Goal: Task Accomplishment & Management: Complete application form

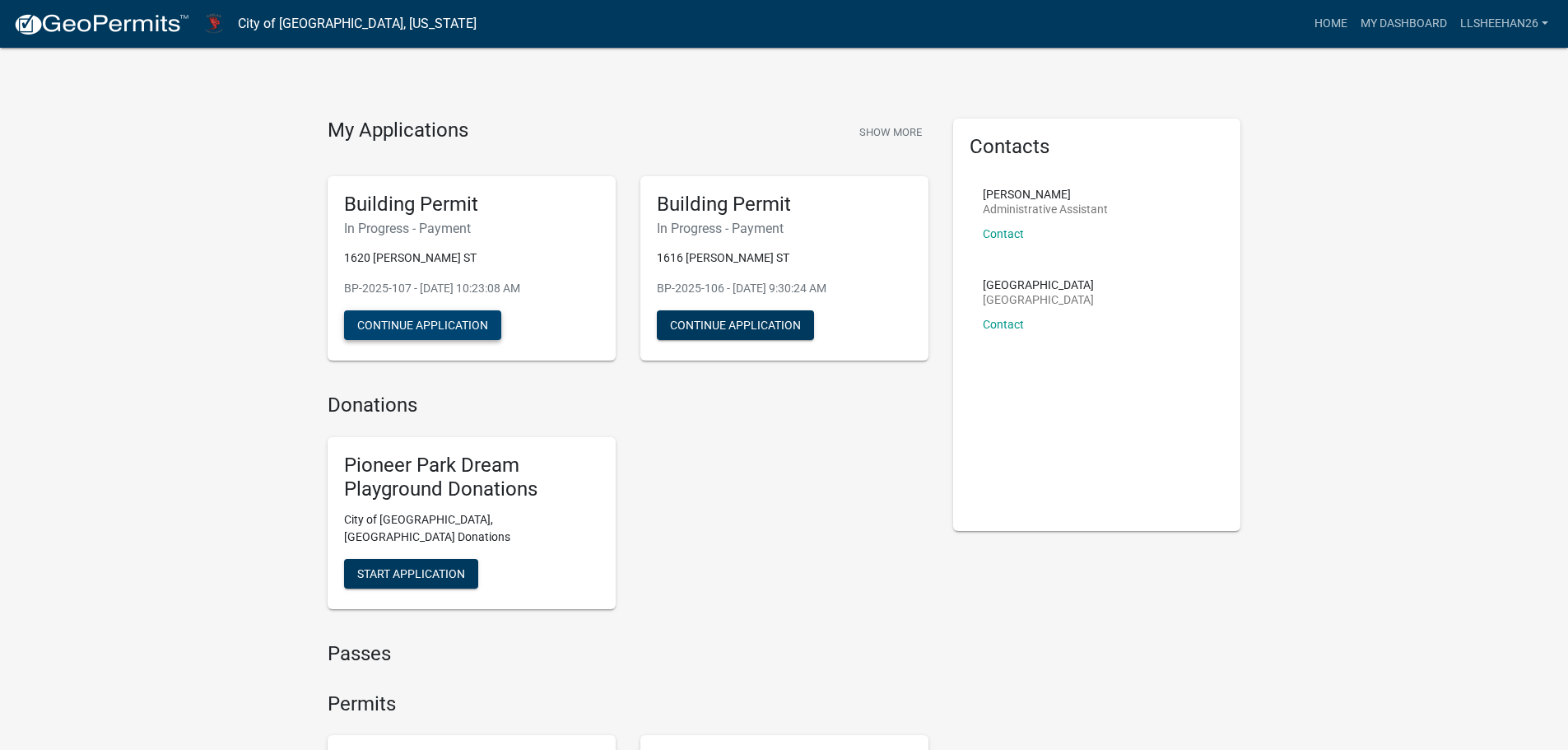
click at [451, 315] on button "Continue Application" at bounding box center [422, 325] width 157 height 30
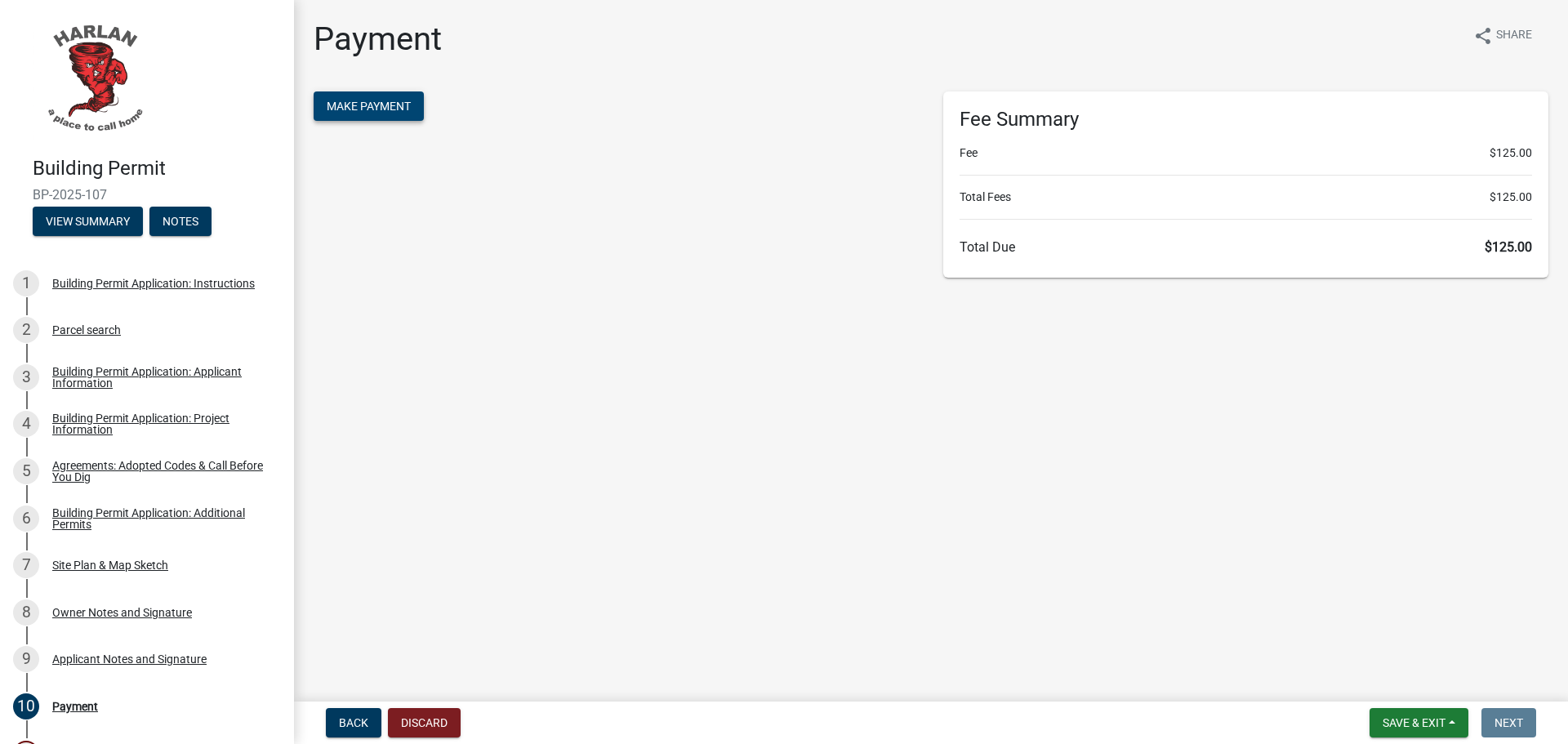
click at [382, 102] on span "Make Payment" at bounding box center [368, 106] width 84 height 13
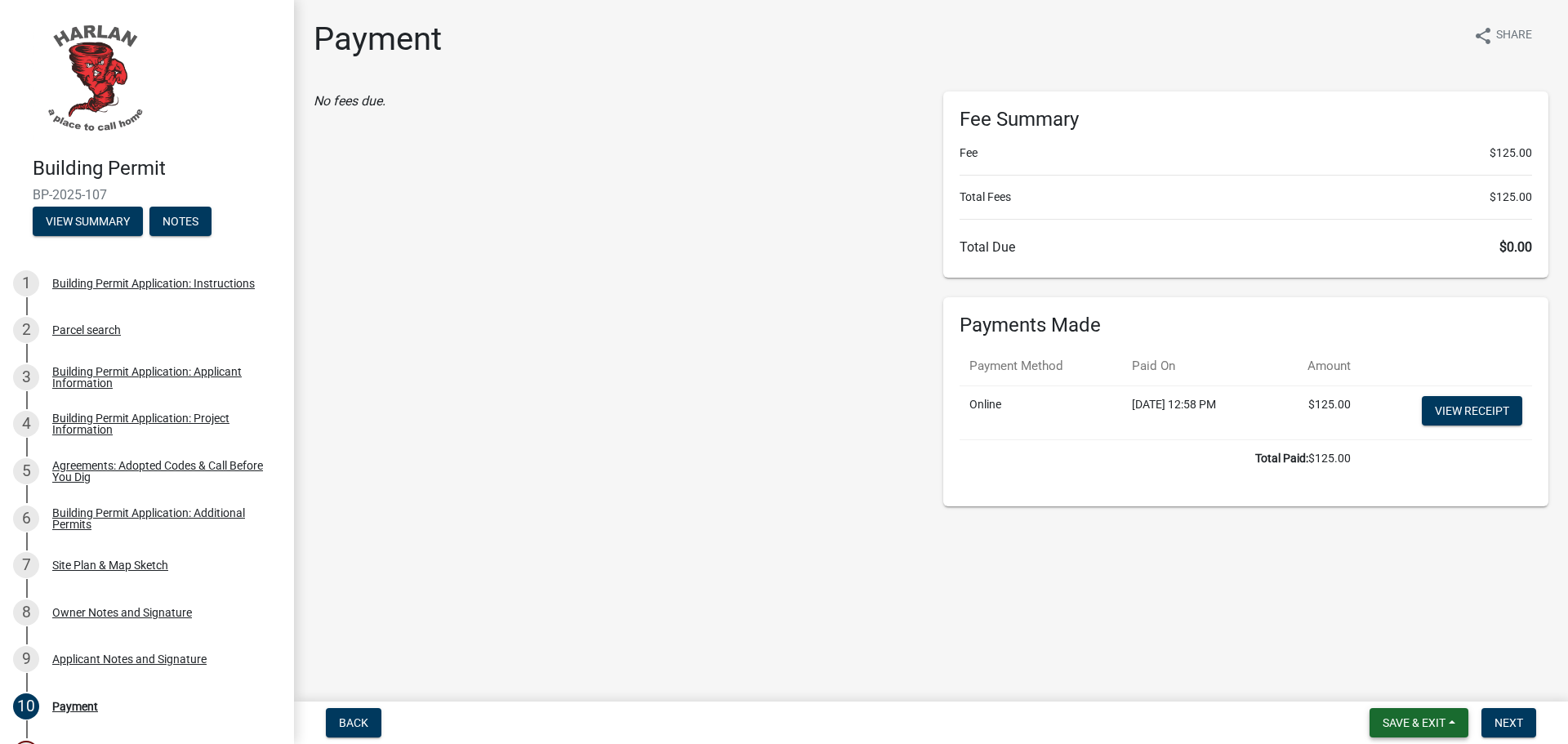
click at [1443, 719] on span "Save & Exit" at bounding box center [1413, 722] width 63 height 13
click at [1394, 678] on button "Save & Exit" at bounding box center [1402, 679] width 131 height 39
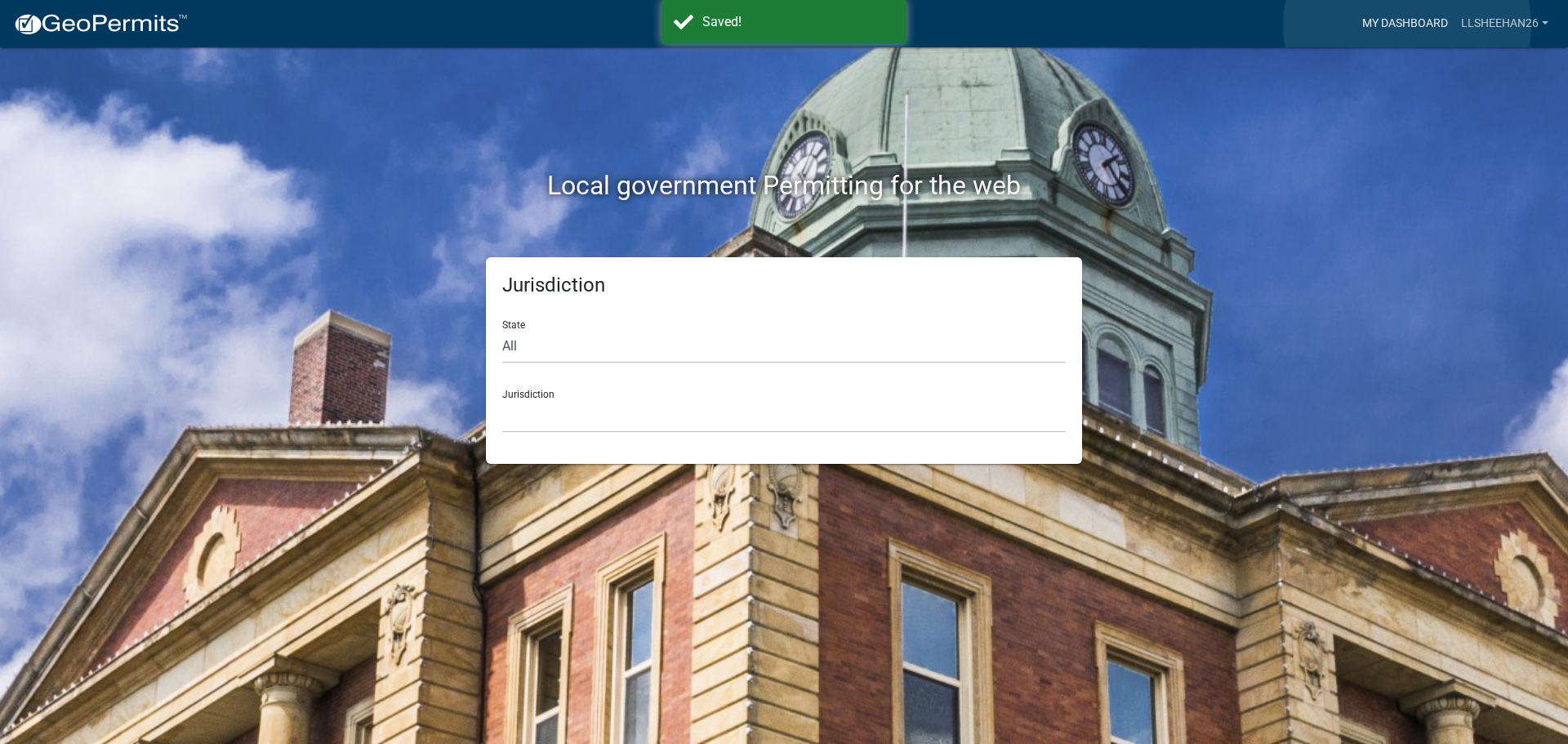
click at [1407, 25] on link "My Dashboard" at bounding box center [1404, 23] width 99 height 31
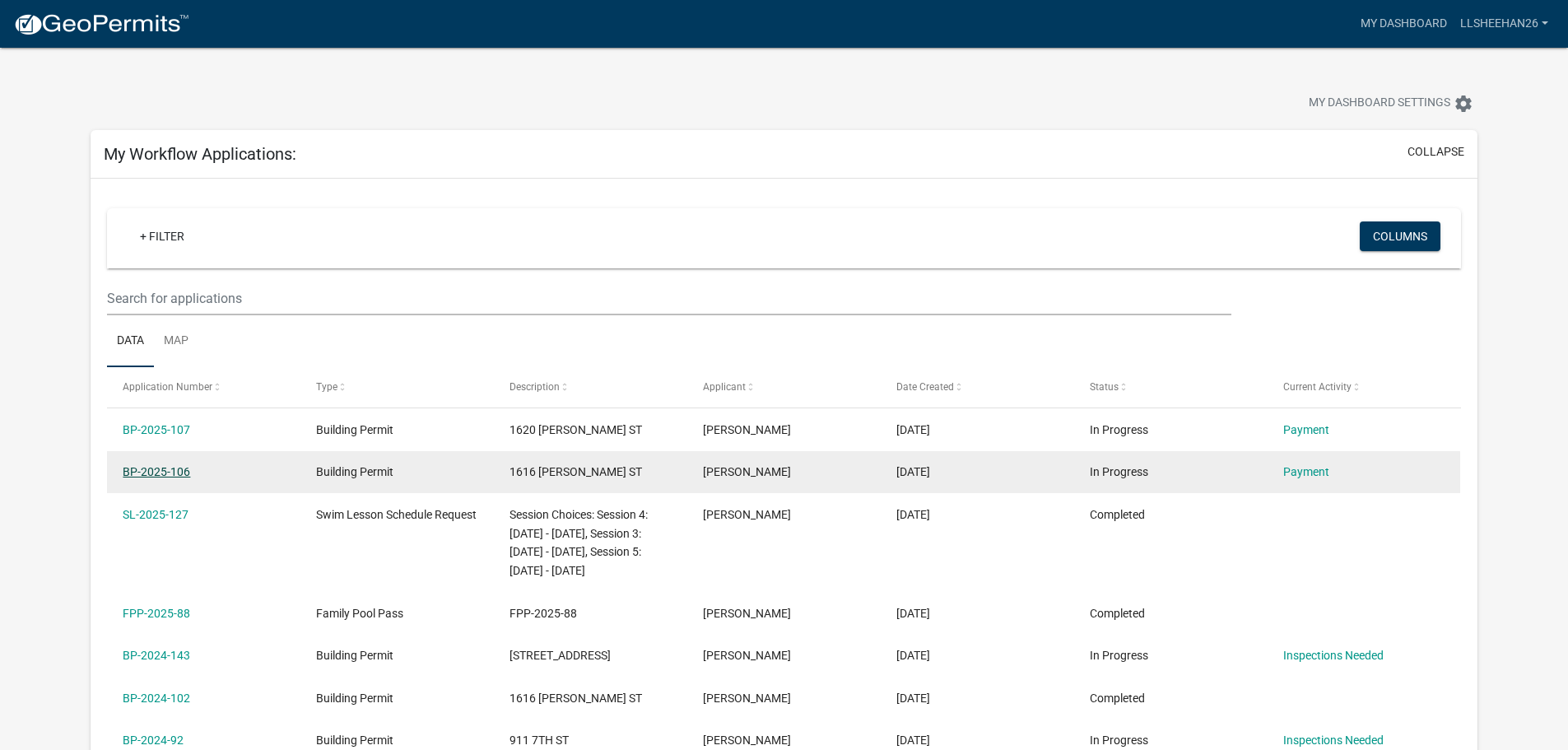
click at [160, 472] on link "BP-2025-106" at bounding box center [156, 471] width 67 height 13
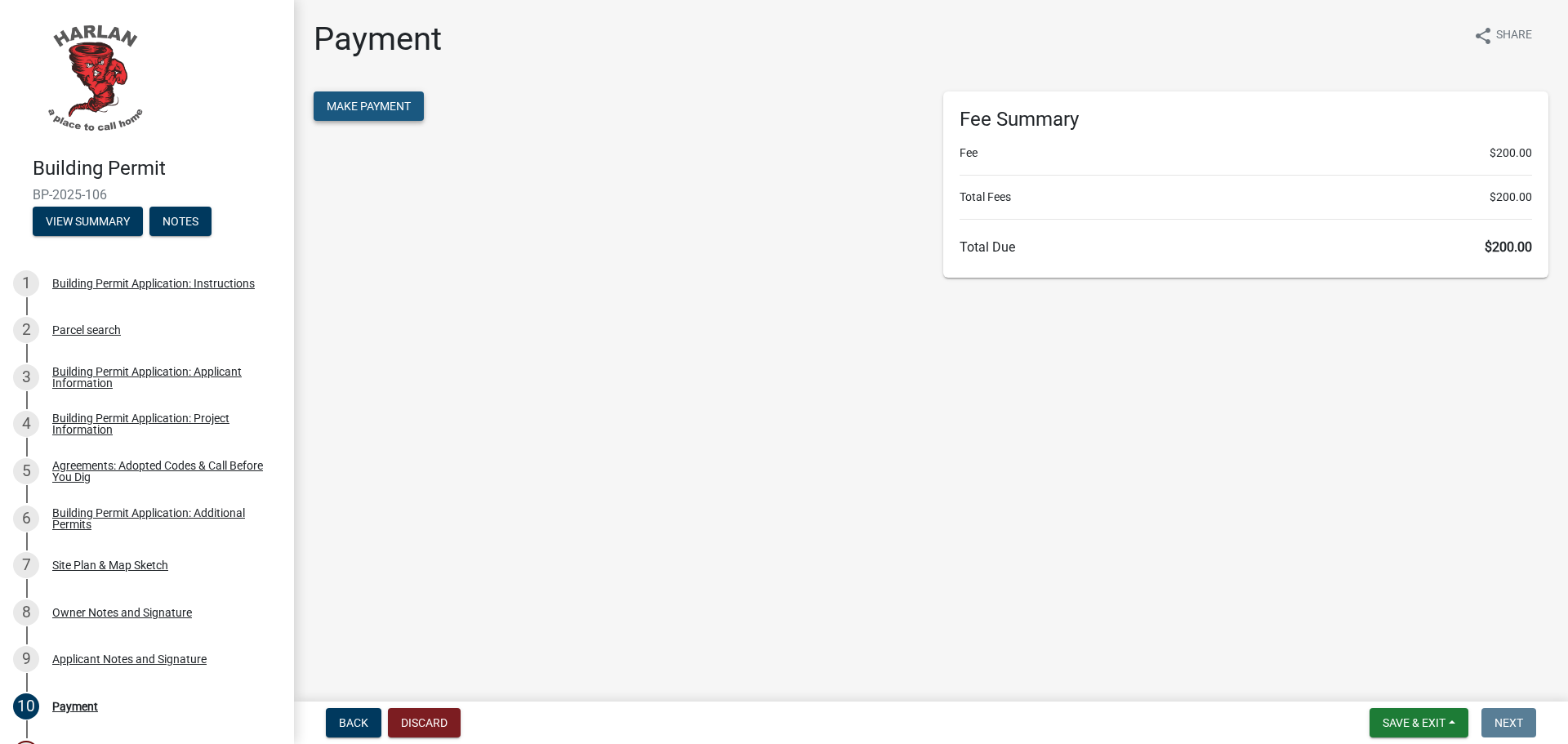
click at [382, 113] on button "Make Payment" at bounding box center [368, 106] width 110 height 29
